Goal: Find contact information: Find contact information

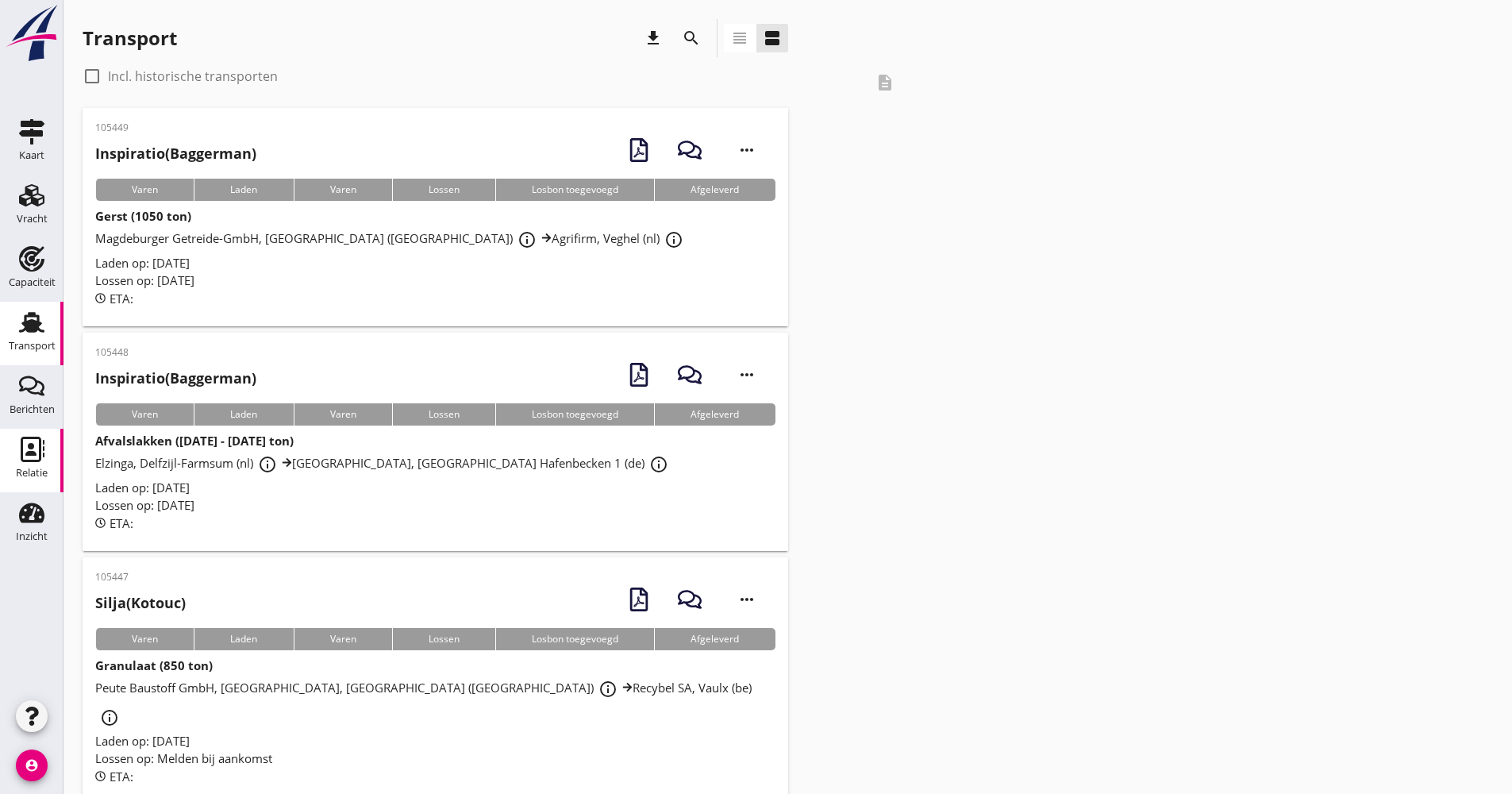
click at [26, 467] on div "Relatie" at bounding box center [31, 473] width 31 height 22
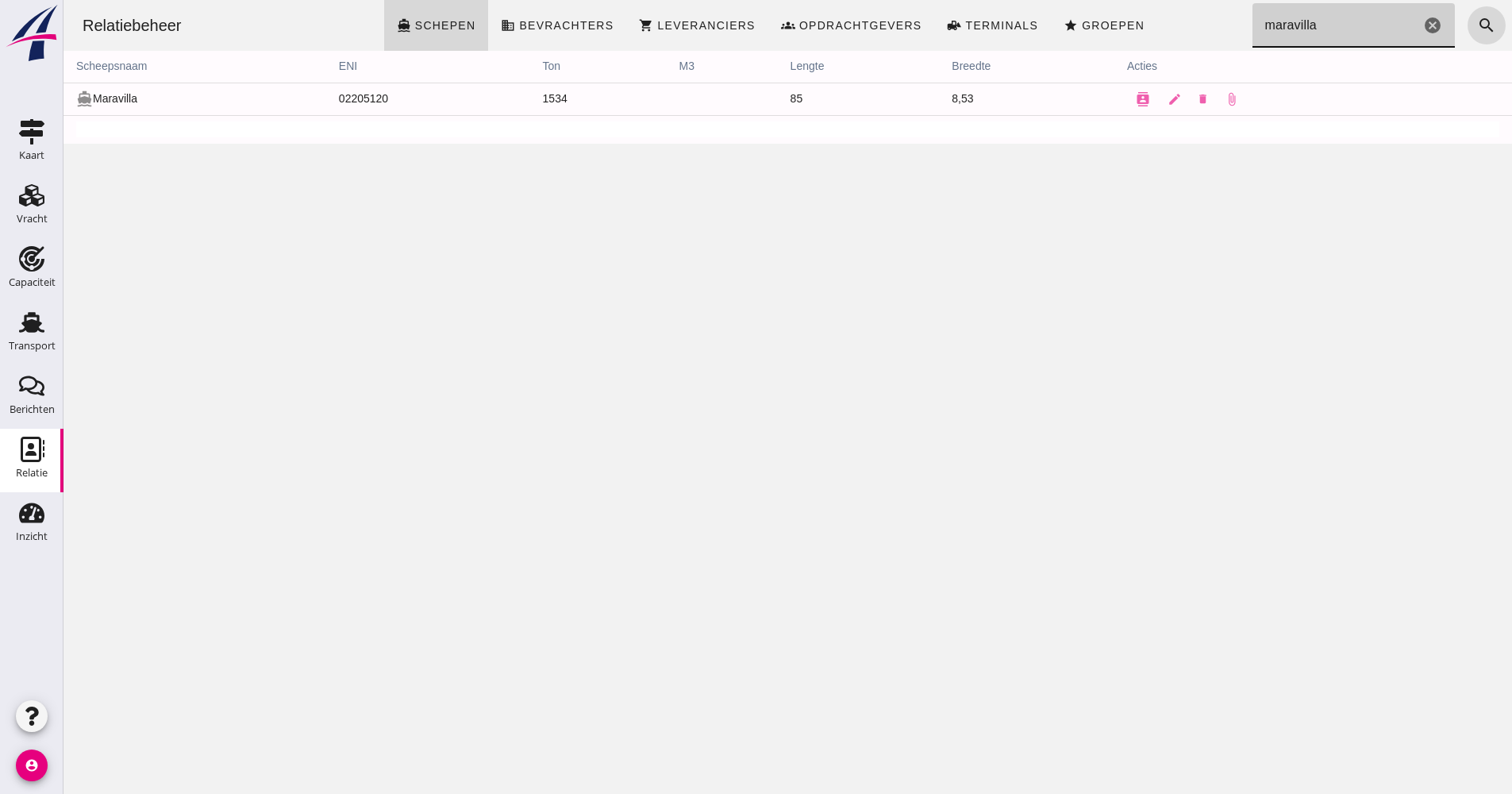
drag, startPoint x: 1310, startPoint y: 43, endPoint x: 1223, endPoint y: 30, distance: 88.0
click at [1224, 36] on div "Relatiebeheer directions_boat Schepen business Bevrachters shopping_cart Levera…" at bounding box center [787, 25] width 1436 height 51
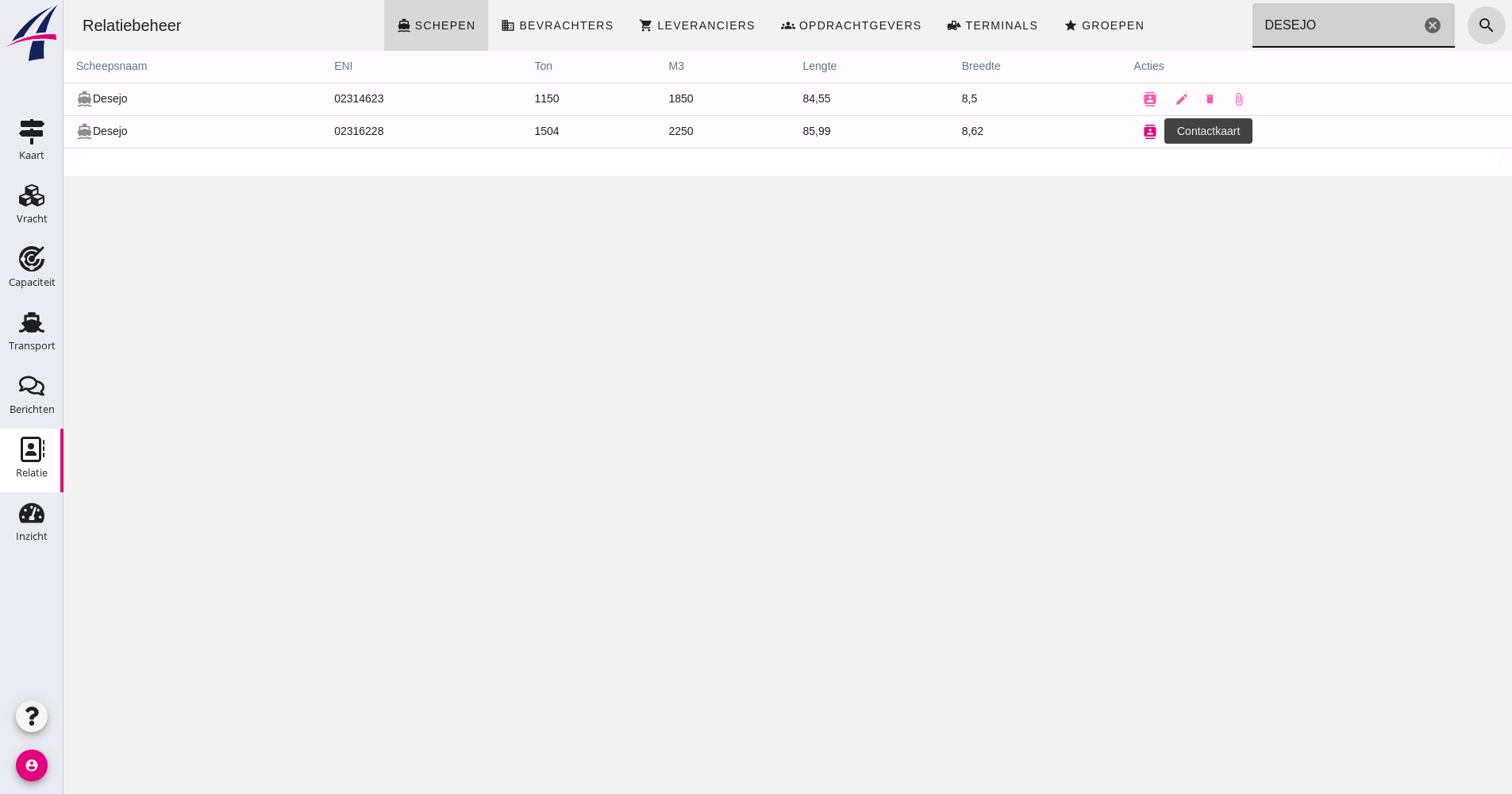
type input "DESEJO"
click at [1146, 138] on icon "contacts" at bounding box center [1151, 132] width 14 height 14
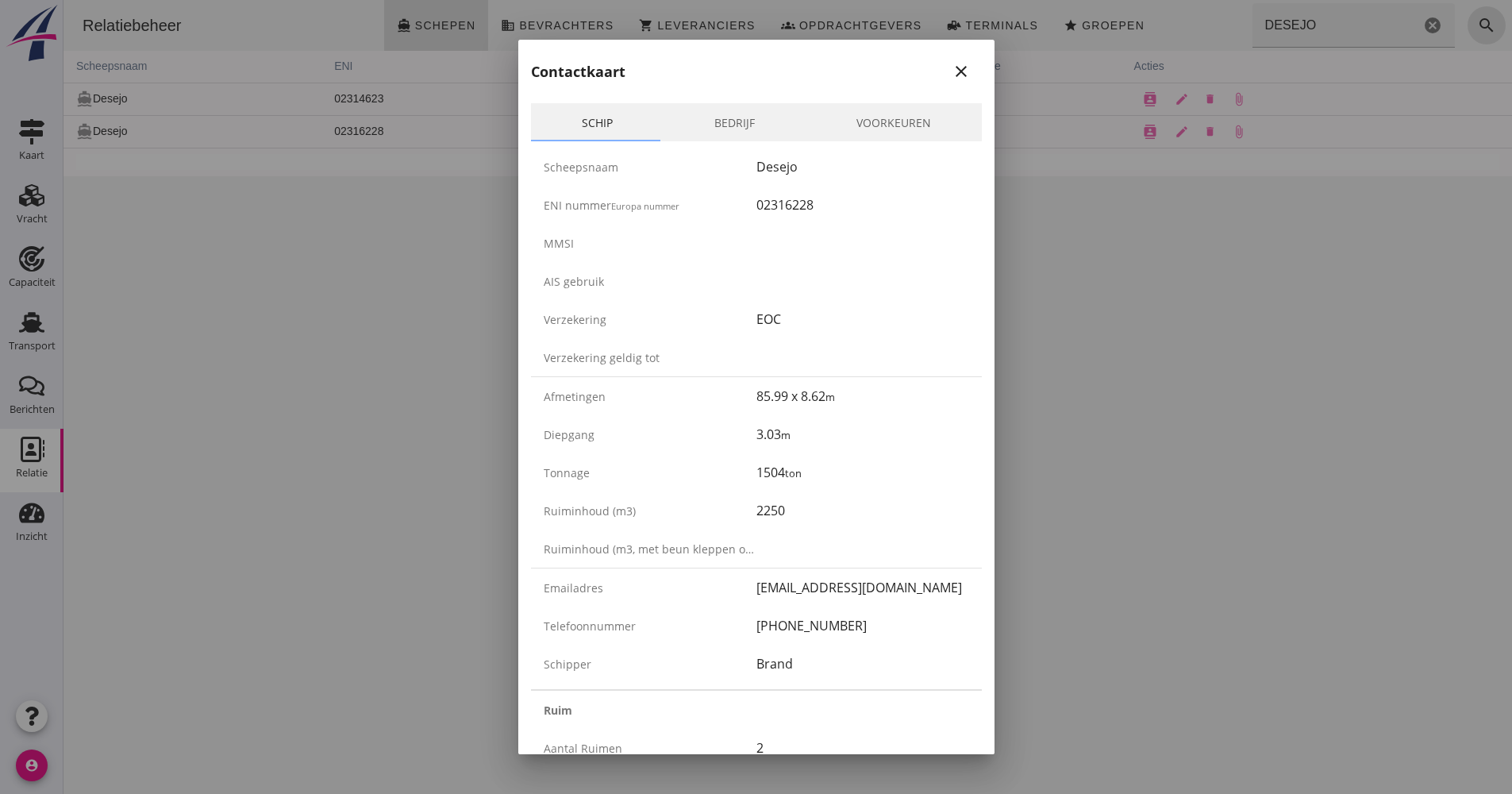
drag, startPoint x: 856, startPoint y: 619, endPoint x: 750, endPoint y: 627, distance: 106.3
click at [750, 627] on div "Telefoonnummer [PHONE_NUMBER]" at bounding box center [757, 626] width 451 height 38
drag, startPoint x: 750, startPoint y: 627, endPoint x: 759, endPoint y: 624, distance: 9.5
copy div "[PHONE_NUMBER]"
click at [289, 232] on div at bounding box center [756, 397] width 1512 height 794
